Goal: Task Accomplishment & Management: Use online tool/utility

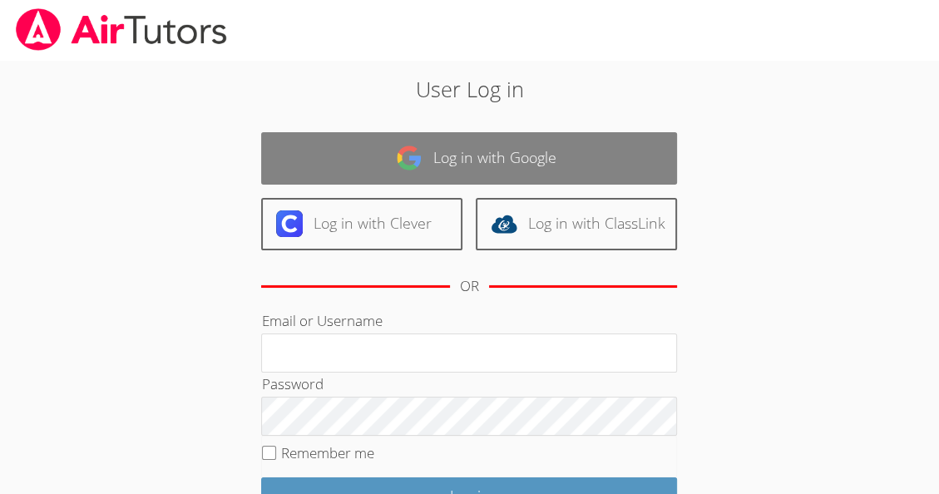
click at [470, 164] on link "Log in with Google" at bounding box center [469, 158] width 416 height 52
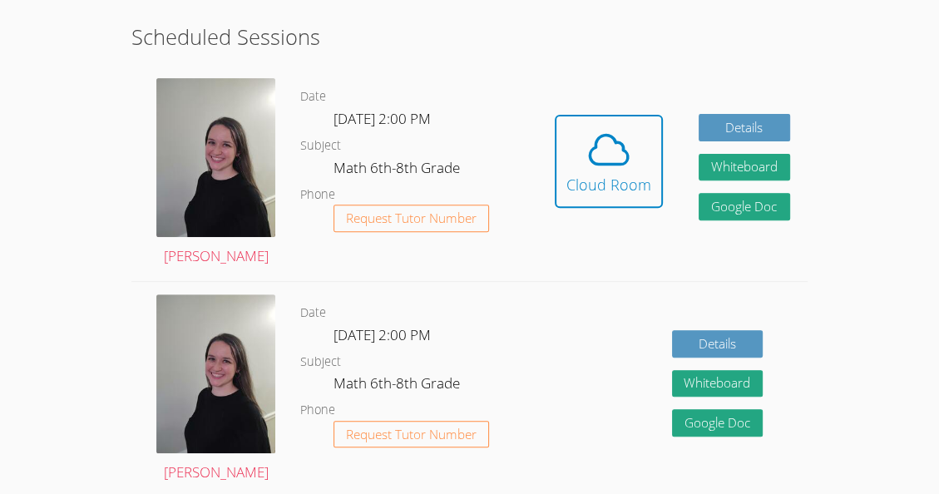
scroll to position [419, 0]
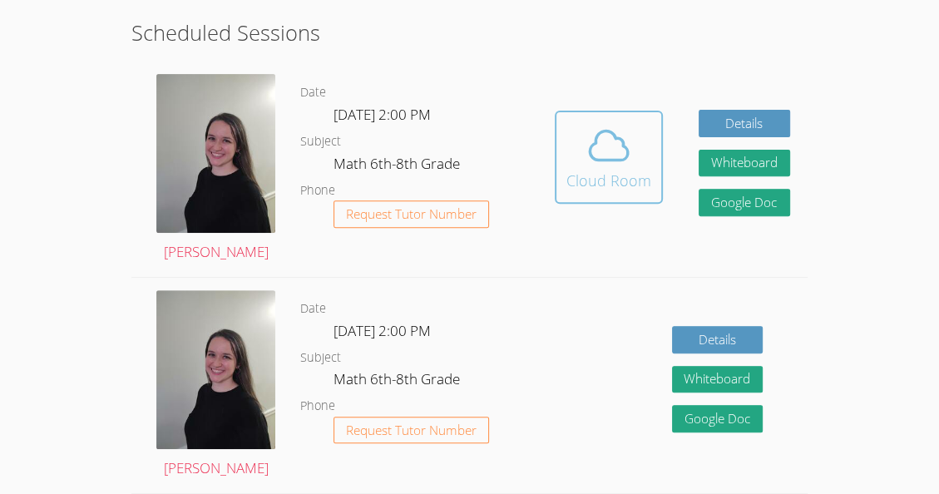
click at [605, 175] on div "Cloud Room" at bounding box center [608, 180] width 85 height 23
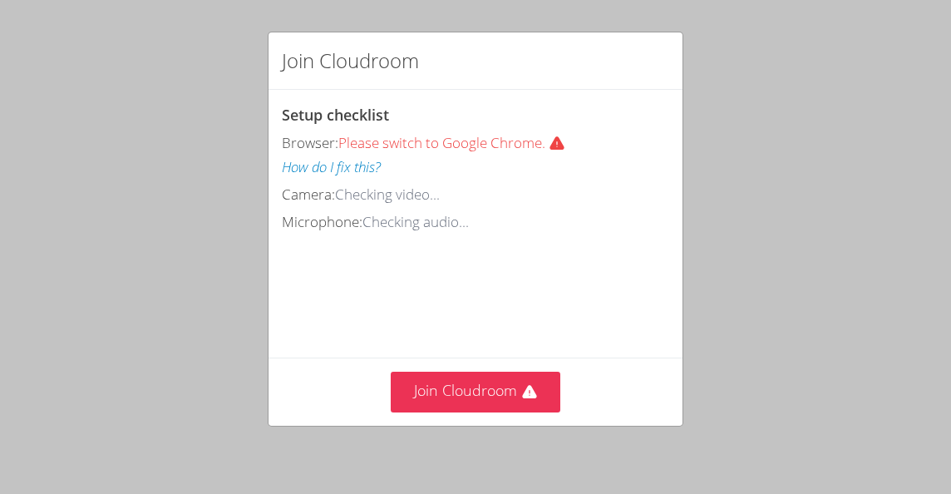
click at [478, 432] on div "Join Cloudroom Setup checklist Browser: Please switch to Google Chrome. How do …" at bounding box center [475, 247] width 951 height 494
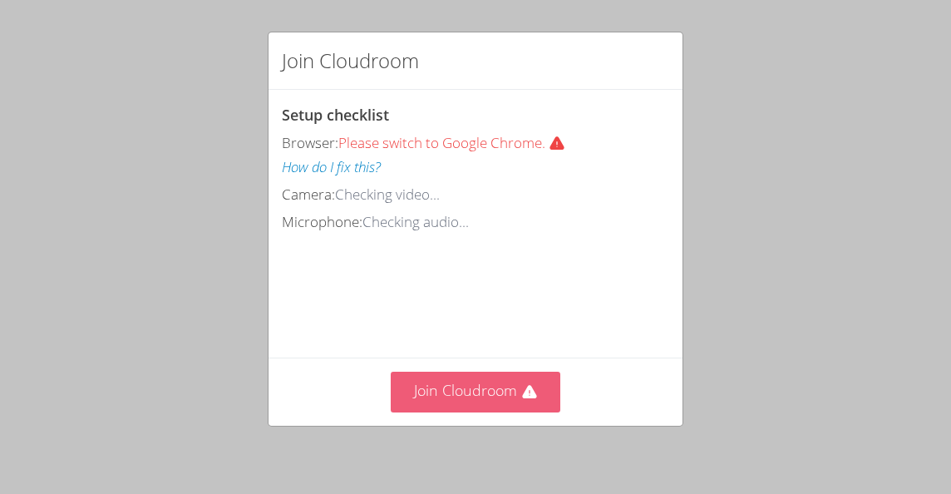
click at [497, 398] on button "Join Cloudroom" at bounding box center [476, 392] width 170 height 41
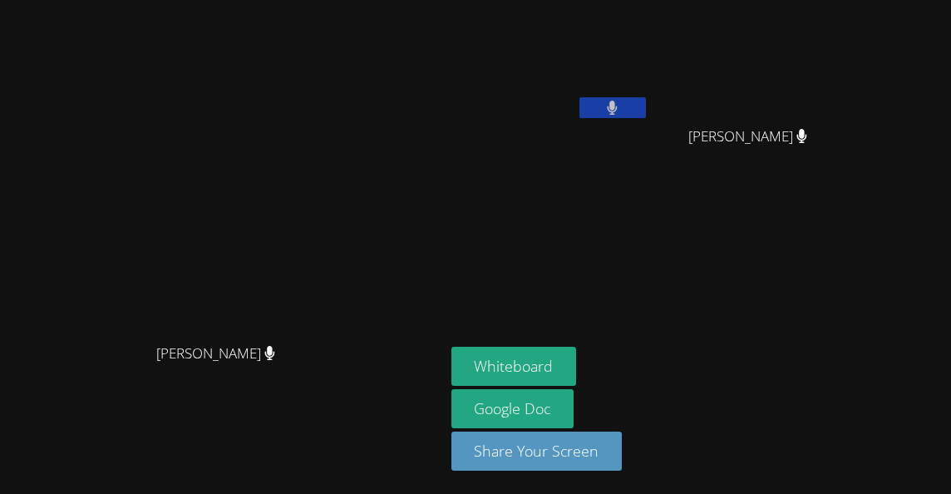
click at [288, 335] on video at bounding box center [221, 213] width 249 height 243
click at [279, 335] on video at bounding box center [221, 213] width 249 height 243
click at [321, 323] on video at bounding box center [221, 213] width 249 height 243
click at [577, 361] on button "Whiteboard" at bounding box center [514, 366] width 126 height 39
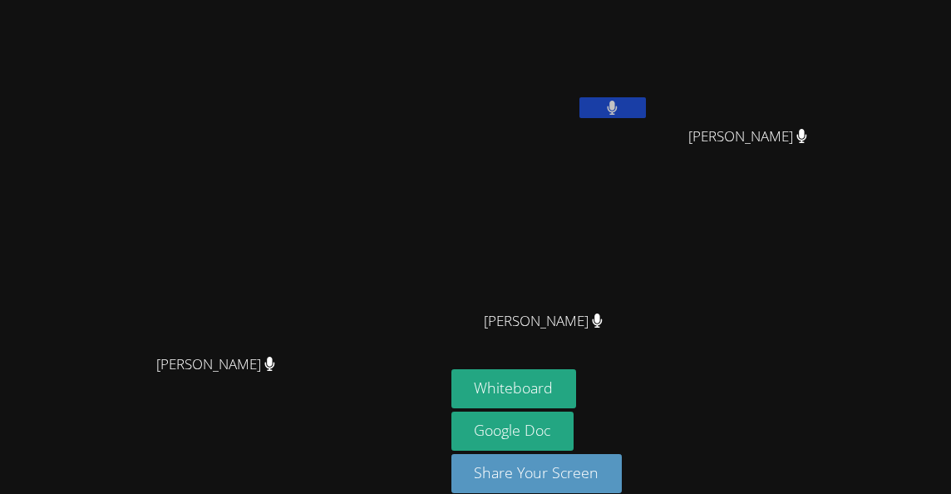
click at [646, 113] on button at bounding box center [612, 107] width 67 height 21
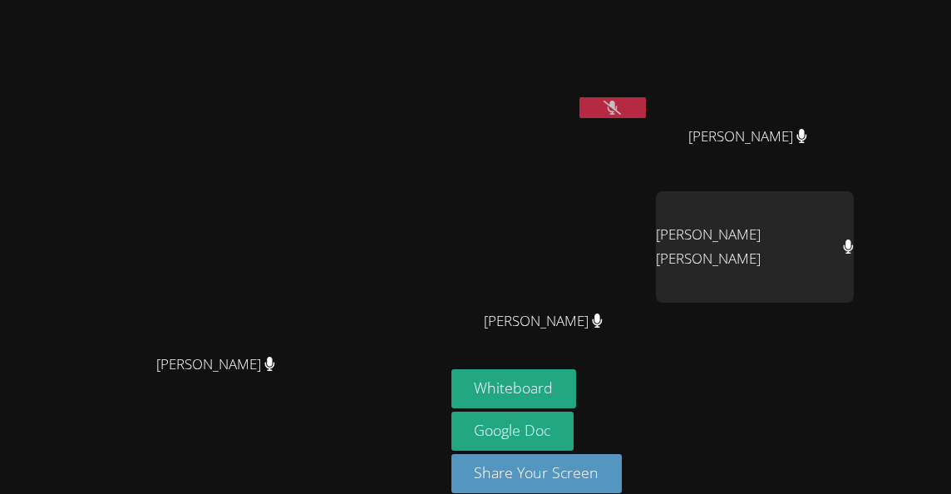
click at [270, 275] on video at bounding box center [221, 224] width 249 height 243
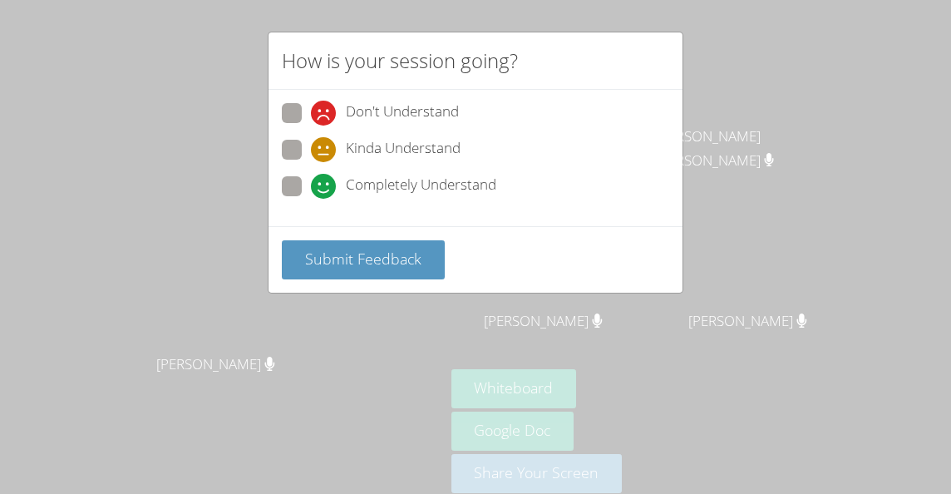
click at [311, 199] on span at bounding box center [311, 199] width 0 height 0
click at [311, 190] on input "Completely Understand" at bounding box center [318, 183] width 14 height 14
radio input "true"
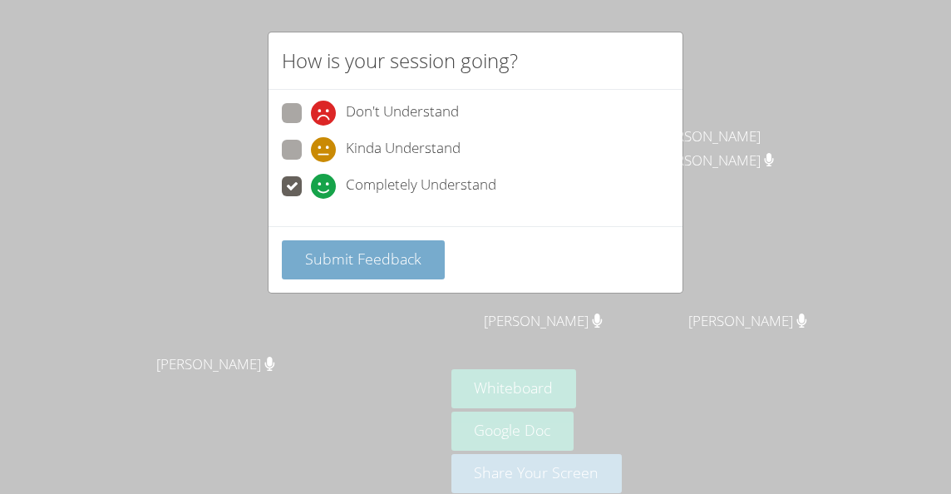
click at [350, 249] on span "Submit Feedback" at bounding box center [363, 259] width 116 height 20
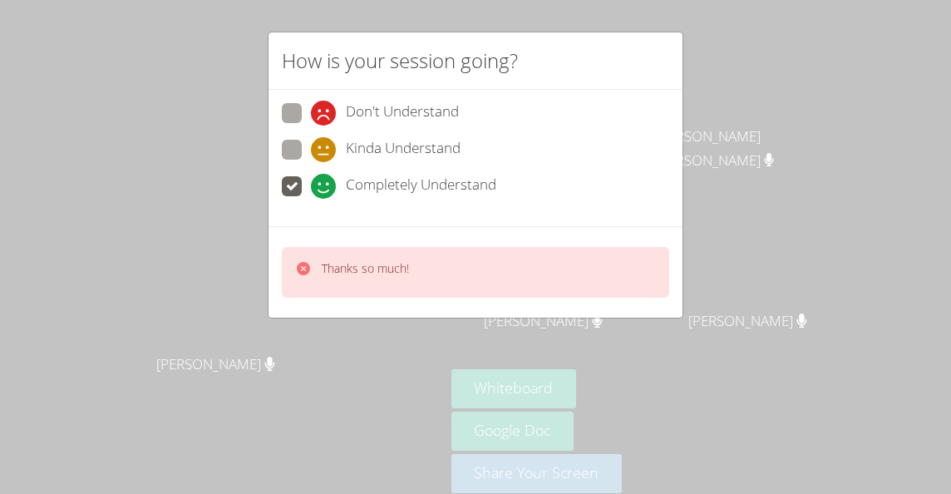
click at [396, 348] on div "How is your session going? Don't Understand Kinda Understand Completely Underst…" at bounding box center [475, 247] width 951 height 494
click at [768, 284] on div "How is your session going? Don't Understand Kinda Understand Completely Underst…" at bounding box center [475, 247] width 951 height 494
click at [718, 68] on div "How is your session going? Don't Understand Kinda Understand Completely Underst…" at bounding box center [475, 247] width 951 height 494
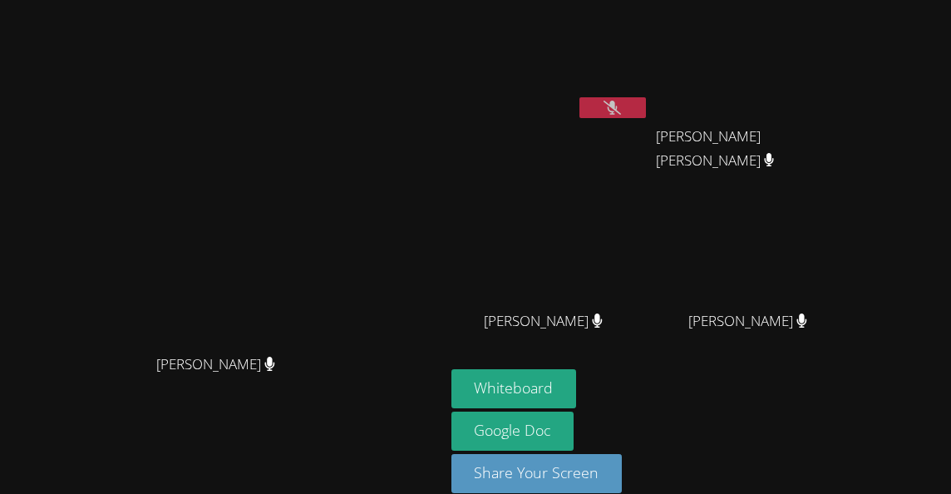
click at [649, 88] on video at bounding box center [550, 62] width 198 height 111
click at [649, 94] on video at bounding box center [550, 62] width 198 height 111
click at [646, 115] on button at bounding box center [612, 107] width 67 height 21
